Goal: Information Seeking & Learning: Learn about a topic

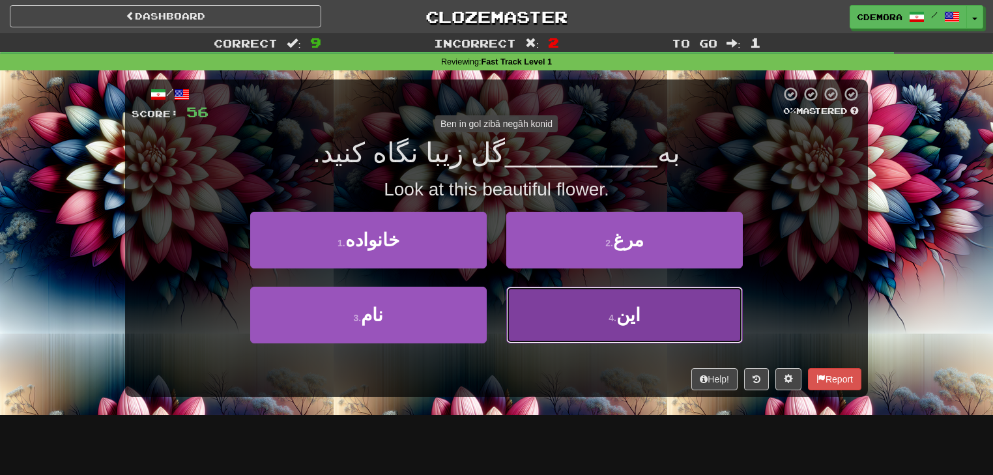
click at [551, 326] on button "4 . این" at bounding box center [624, 315] width 237 height 57
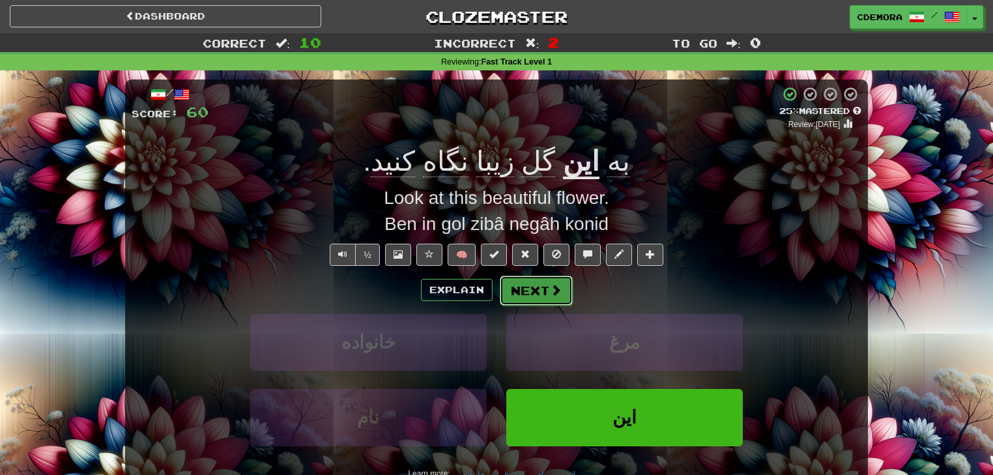
click at [544, 301] on button "Next" at bounding box center [536, 291] width 73 height 30
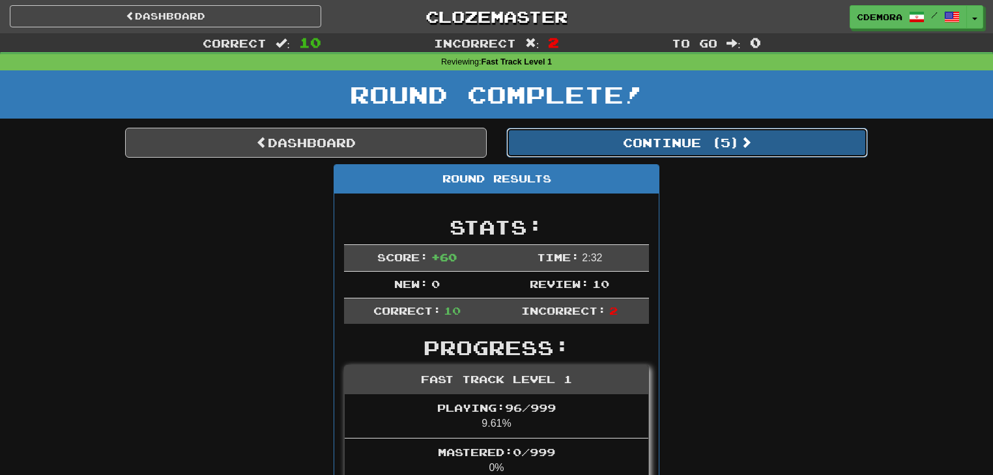
click at [632, 137] on button "Continue ( 5 )" at bounding box center [687, 143] width 362 height 30
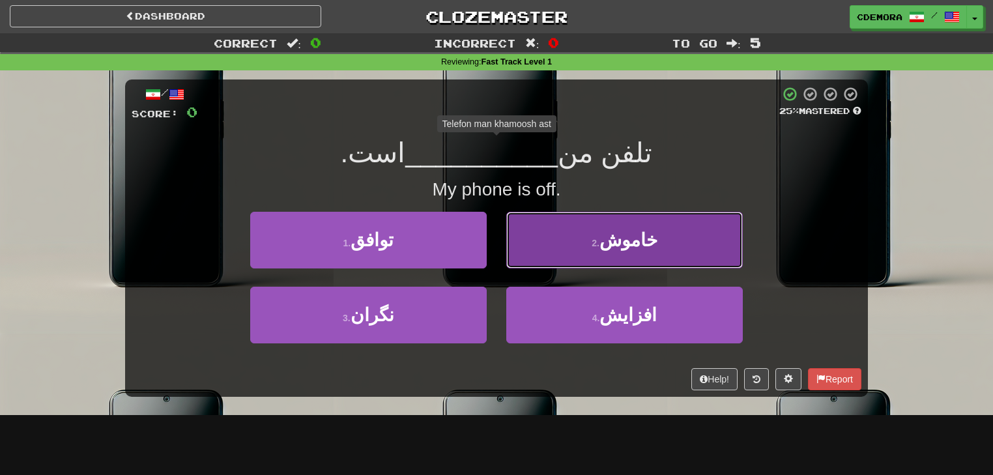
click at [600, 243] on small "2 ." at bounding box center [596, 243] width 8 height 10
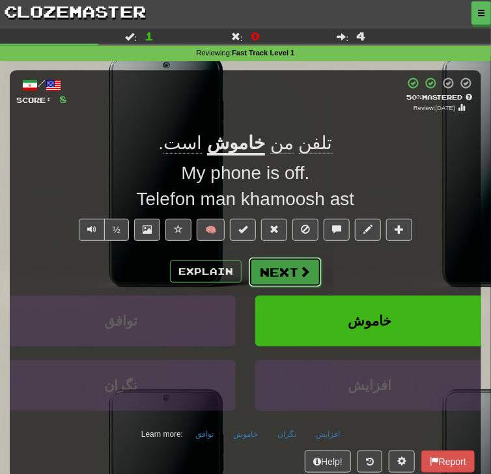
click at [297, 269] on button "Next" at bounding box center [285, 272] width 73 height 30
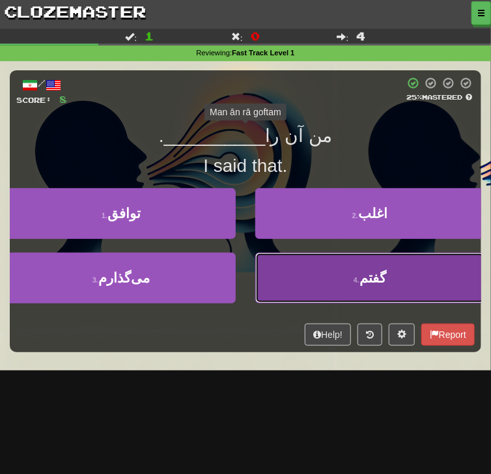
click at [337, 280] on button "4 . گفتم" at bounding box center [369, 278] width 229 height 51
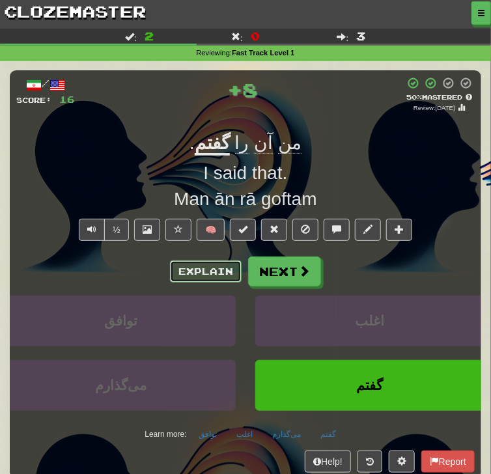
click at [222, 268] on button "Explain" at bounding box center [206, 272] width 72 height 22
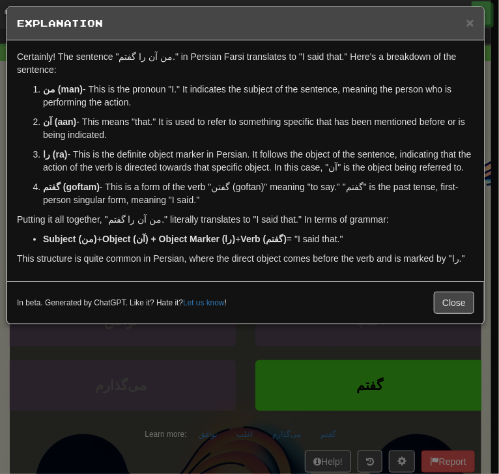
click at [50, 185] on strong "گفتم (goftam)" at bounding box center [71, 187] width 57 height 10
click at [458, 299] on button "Close" at bounding box center [454, 303] width 40 height 22
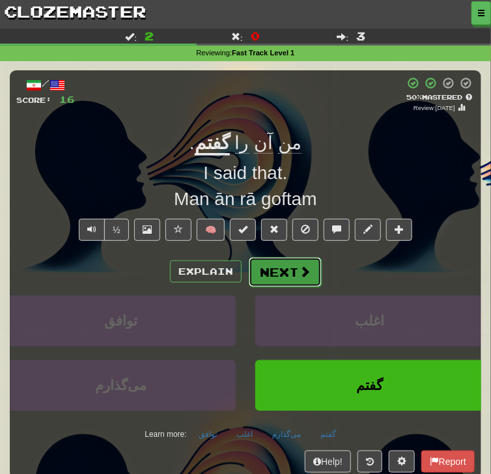
click at [315, 267] on button "Next" at bounding box center [285, 272] width 73 height 30
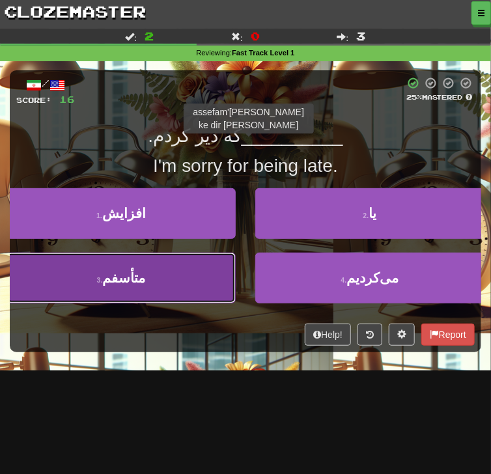
click at [199, 265] on button "3 . متأسفم" at bounding box center [121, 278] width 229 height 51
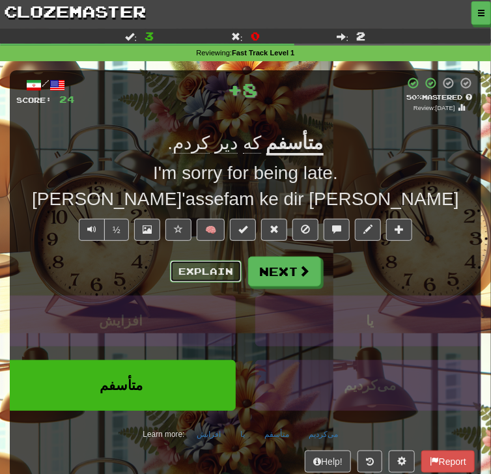
click at [219, 267] on button "Explain" at bounding box center [206, 272] width 72 height 22
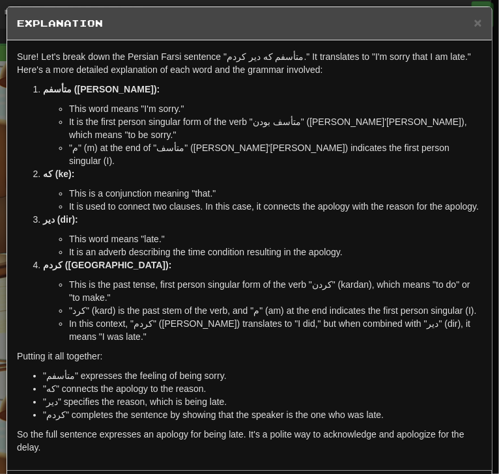
click at [47, 93] on strong "متأسفم (mote'assefam):" at bounding box center [101, 89] width 117 height 10
click at [46, 93] on strong "متأسفم (mote'assefam):" at bounding box center [101, 89] width 117 height 10
copy strong "متأسفم"
click at [409, 222] on p "دیر (dir):" at bounding box center [262, 219] width 439 height 13
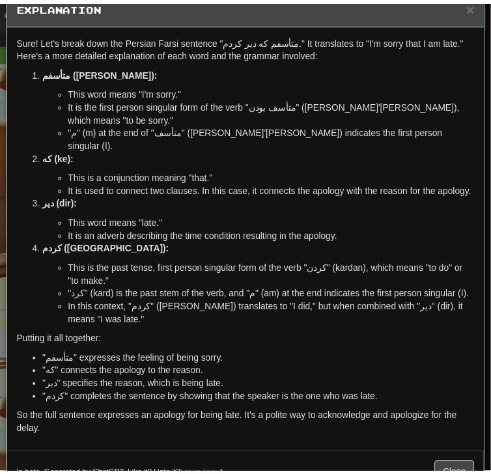
scroll to position [44, 0]
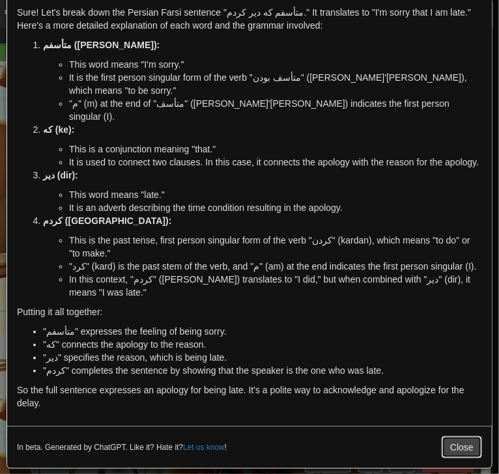
click at [460, 442] on button "Close" at bounding box center [462, 448] width 40 height 22
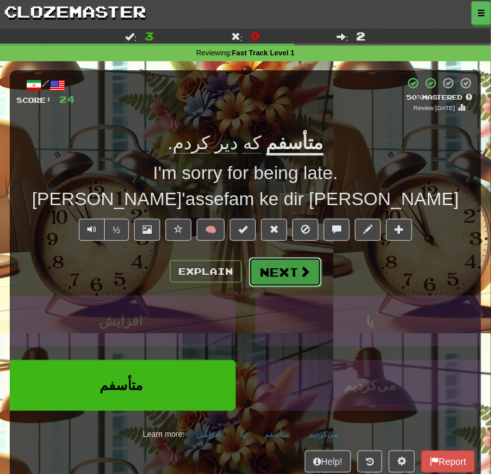
click at [305, 272] on span at bounding box center [305, 272] width 12 height 12
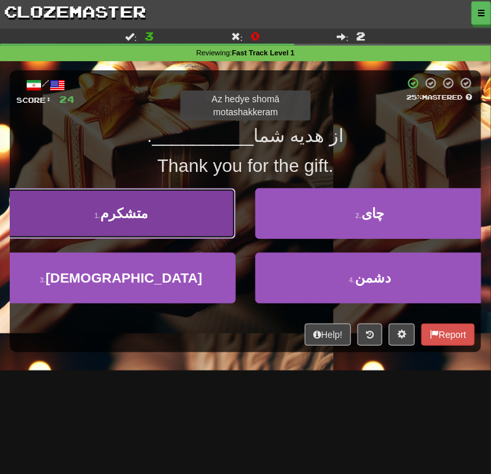
click at [217, 231] on button "1 . متشکرم" at bounding box center [121, 213] width 229 height 51
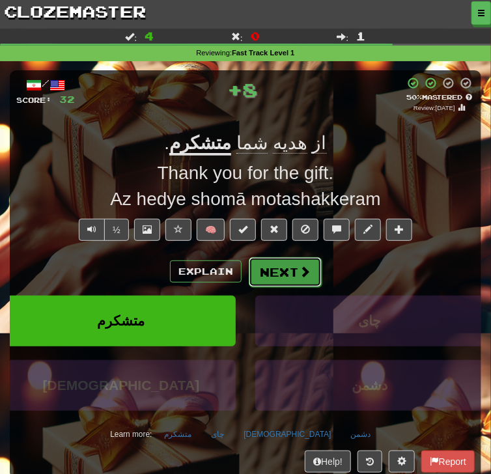
click at [276, 267] on button "Next" at bounding box center [285, 272] width 73 height 30
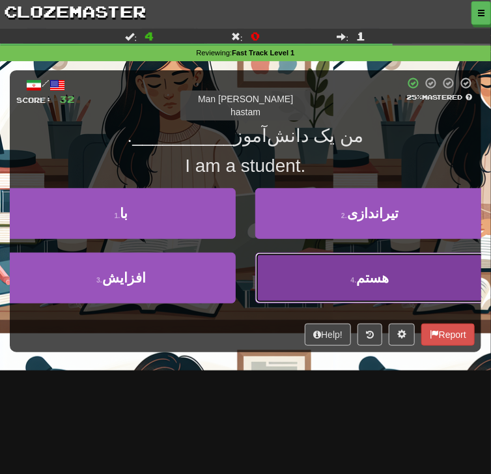
click at [310, 279] on button "4 . هستم" at bounding box center [369, 278] width 229 height 51
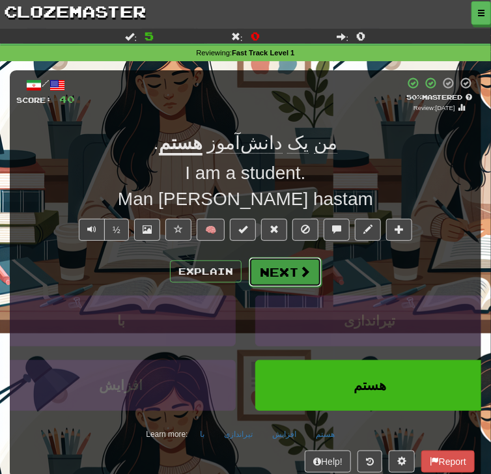
click at [297, 284] on button "Next" at bounding box center [285, 272] width 73 height 30
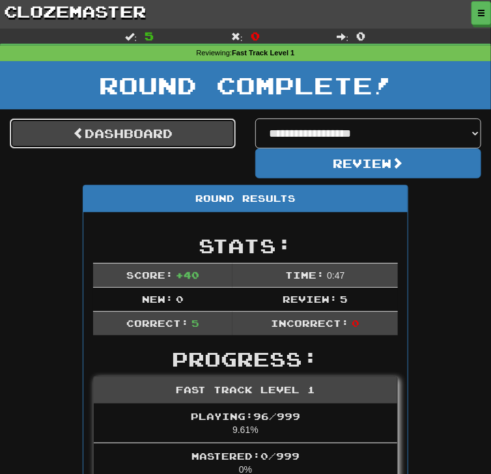
click at [181, 138] on link "Dashboard" at bounding box center [123, 134] width 226 height 30
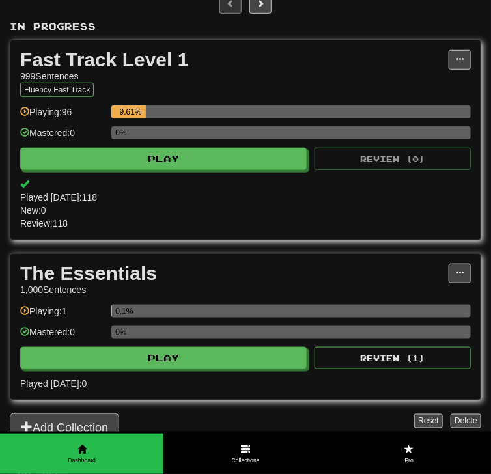
scroll to position [156, 0]
